Goal: Task Accomplishment & Management: Manage account settings

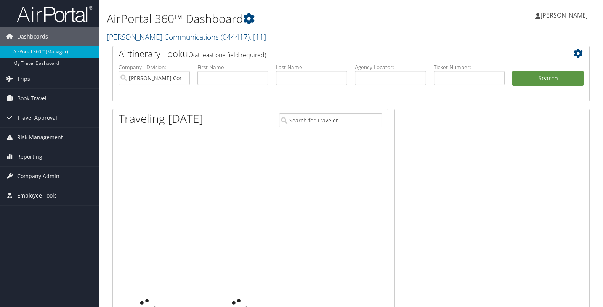
click at [31, 78] on link "Trips" at bounding box center [49, 78] width 99 height 19
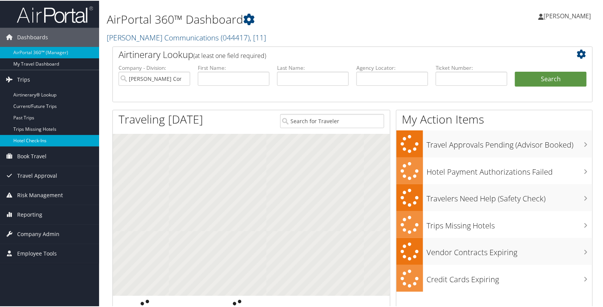
click at [34, 136] on link "Hotel Check-ins" at bounding box center [49, 139] width 99 height 11
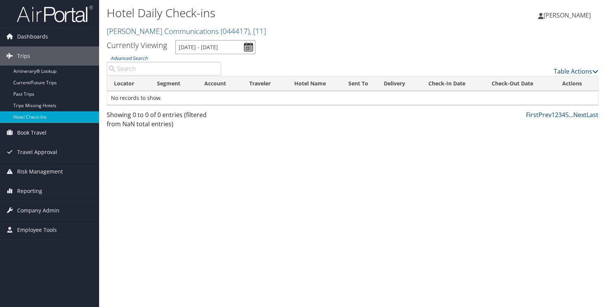
click at [248, 46] on input "10/4/2025 - 10/4/2025" at bounding box center [215, 47] width 80 height 14
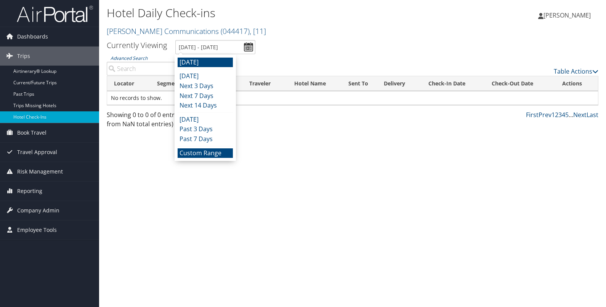
click at [210, 156] on li "Custom Range" at bounding box center [205, 153] width 55 height 10
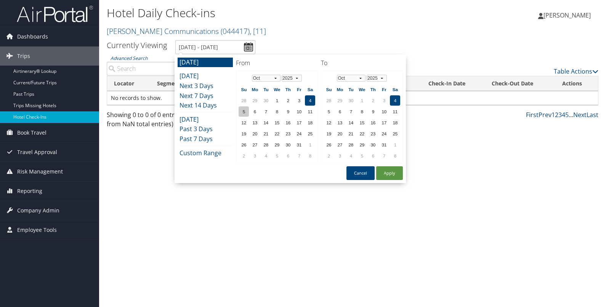
click at [245, 109] on td "5" at bounding box center [244, 111] width 10 height 10
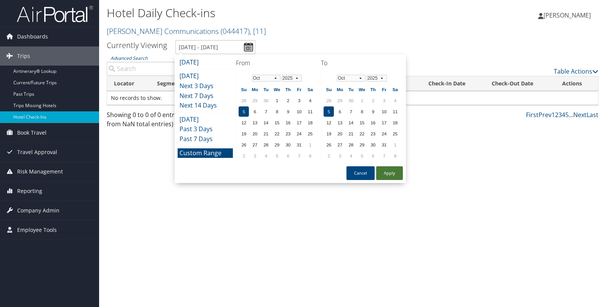
click at [382, 170] on button "Apply" at bounding box center [389, 173] width 27 height 14
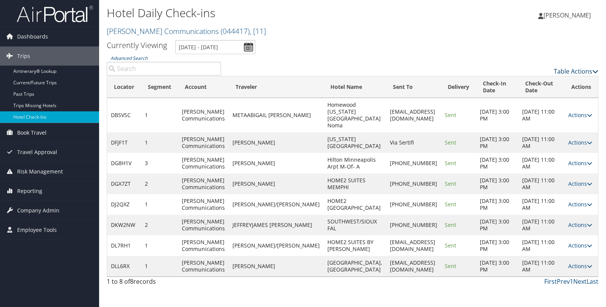
click at [576, 69] on link "Table Actions" at bounding box center [576, 71] width 45 height 8
click at [557, 111] on link "Page Length" at bounding box center [545, 109] width 100 height 13
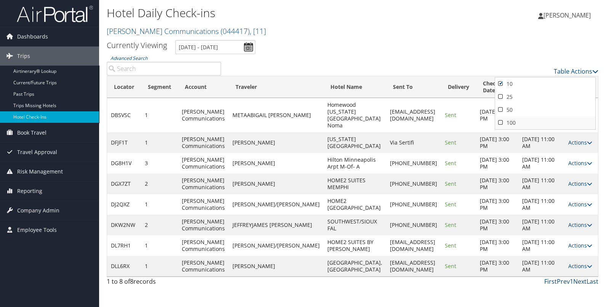
click at [530, 125] on link "100" at bounding box center [545, 122] width 100 height 13
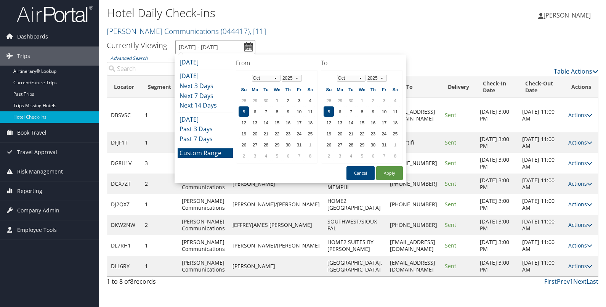
click at [249, 44] on input "10/5/2025 - 10/5/2025" at bounding box center [215, 47] width 80 height 14
click at [255, 109] on td "6" at bounding box center [255, 111] width 10 height 10
click at [384, 170] on button "Apply" at bounding box center [389, 173] width 27 height 14
type input "10/6/2025 - 10/6/2025"
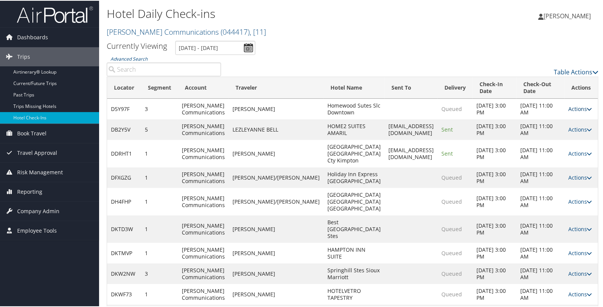
click at [573, 112] on link "Actions" at bounding box center [581, 108] width 24 height 7
click at [564, 120] on link "Resend" at bounding box center [554, 122] width 65 height 13
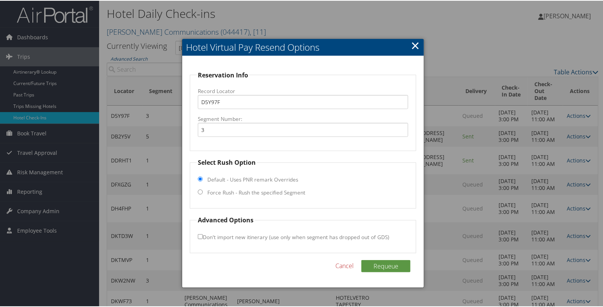
click at [260, 190] on label "Force Rush - Rush the specified Segment" at bounding box center [257, 192] width 98 height 8
click at [203, 190] on input "Force Rush - Rush the specified Segment" at bounding box center [200, 191] width 5 height 5
radio input "true"
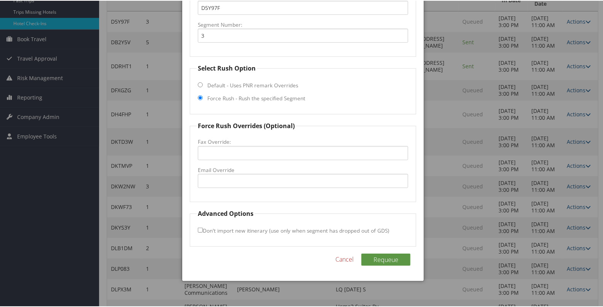
scroll to position [96, 0]
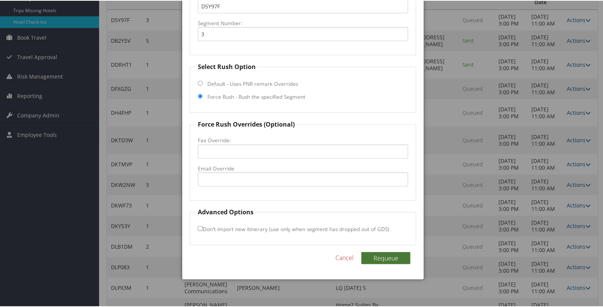
click at [378, 256] on button "Requeue" at bounding box center [386, 257] width 49 height 12
